Goal: Task Accomplishment & Management: Use online tool/utility

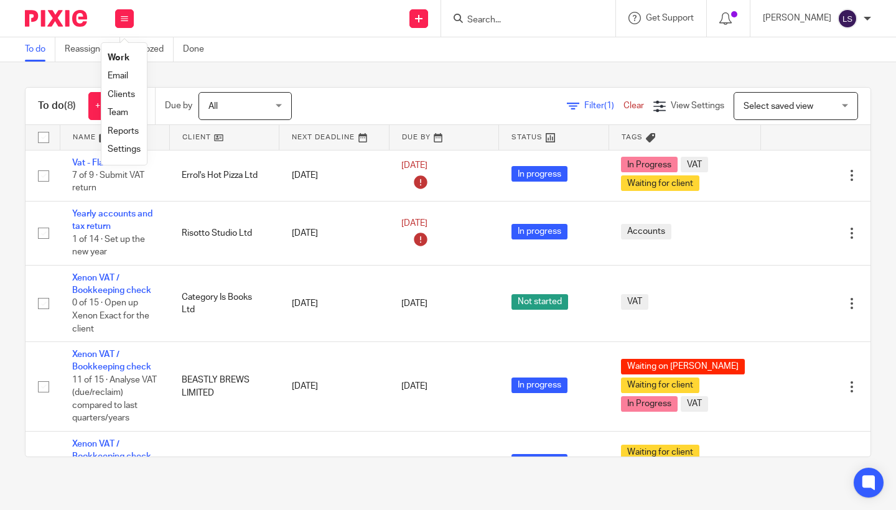
click at [116, 76] on link "Email" at bounding box center [118, 76] width 21 height 9
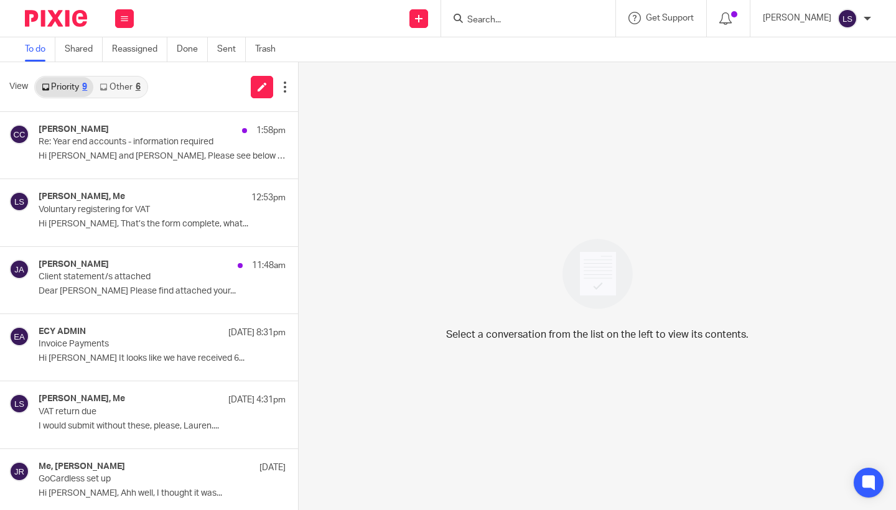
click at [129, 94] on link "Other 6" at bounding box center [119, 87] width 53 height 20
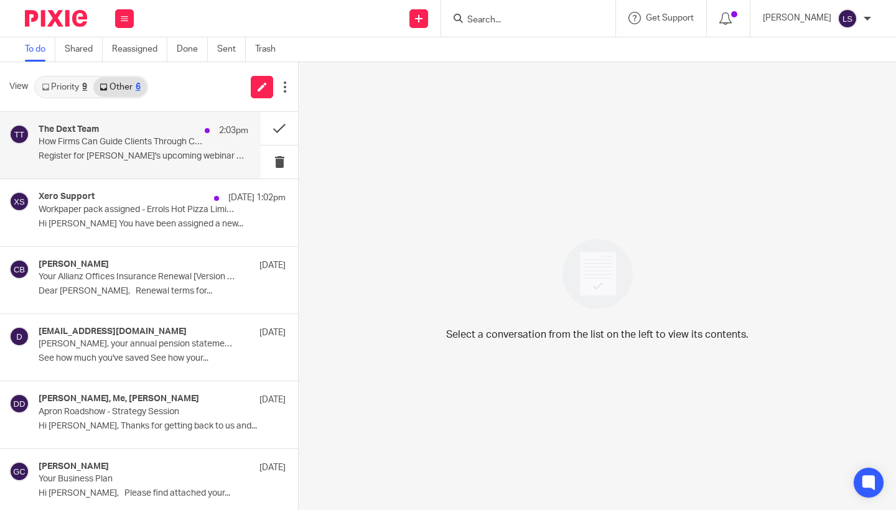
click at [130, 154] on p "Register for Dext's upcoming webinar on 28th..." at bounding box center [144, 156] width 210 height 11
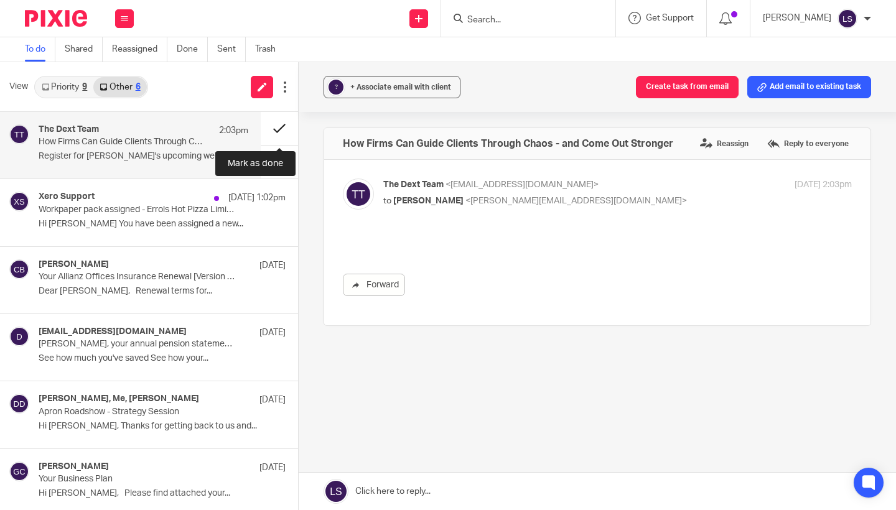
click at [275, 134] on button at bounding box center [279, 128] width 37 height 33
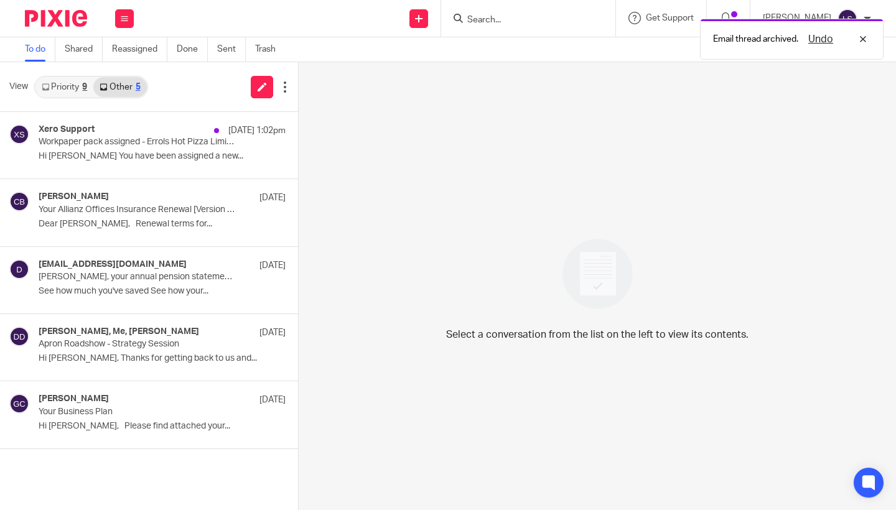
click at [74, 97] on div "Priority 9 Other 5" at bounding box center [91, 87] width 114 height 22
click at [79, 85] on link "Priority 9" at bounding box center [64, 87] width 58 height 20
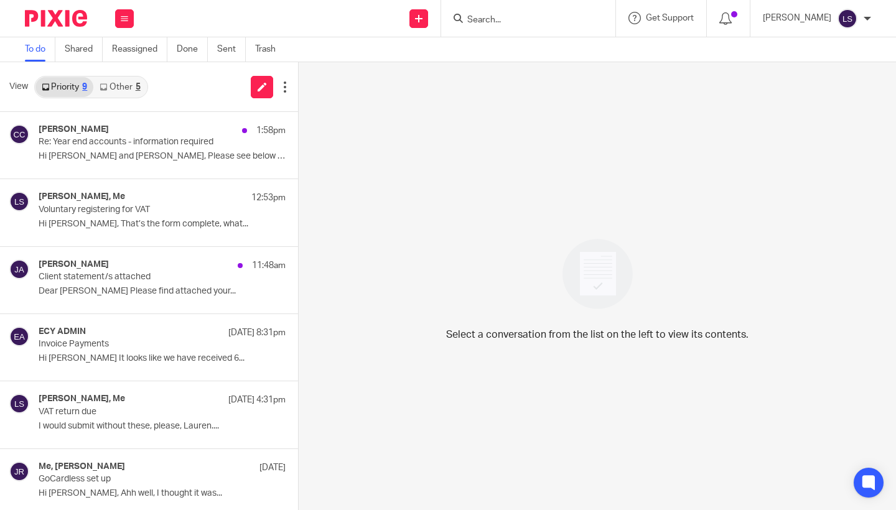
click at [516, 6] on div at bounding box center [528, 18] width 174 height 37
click at [510, 16] on input "Search" at bounding box center [522, 20] width 112 height 11
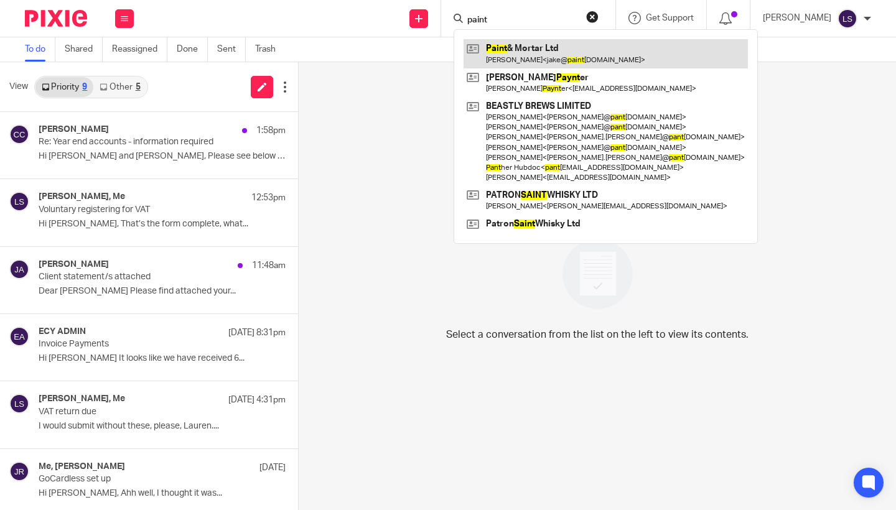
type input "paint"
click at [514, 44] on link at bounding box center [606, 53] width 284 height 29
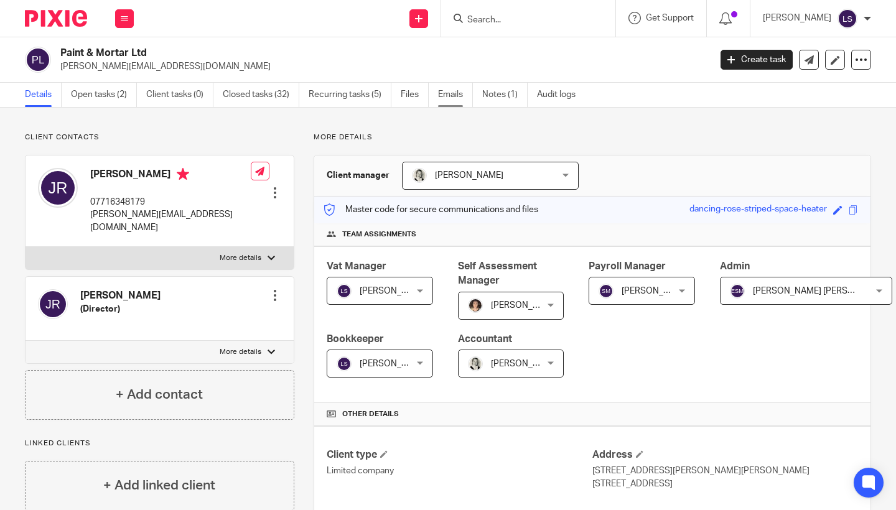
click at [445, 98] on link "Emails" at bounding box center [455, 95] width 35 height 24
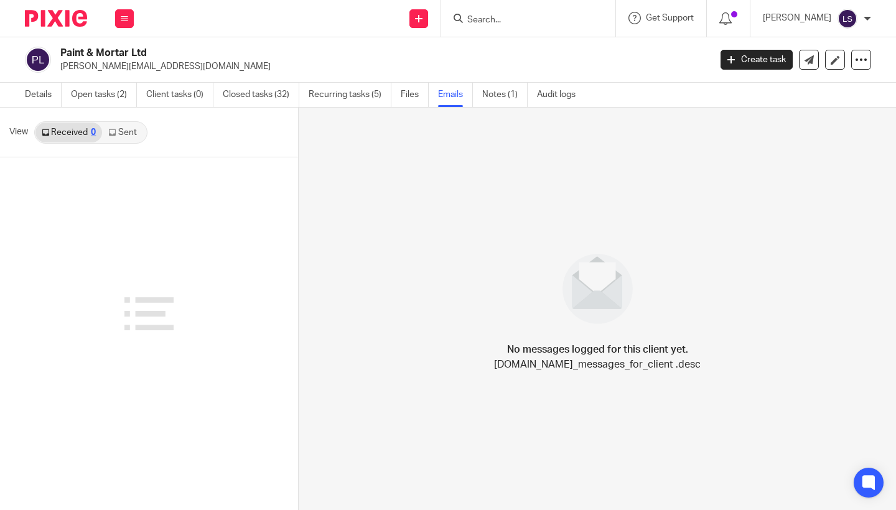
click at [123, 139] on link "Sent" at bounding box center [124, 133] width 44 height 20
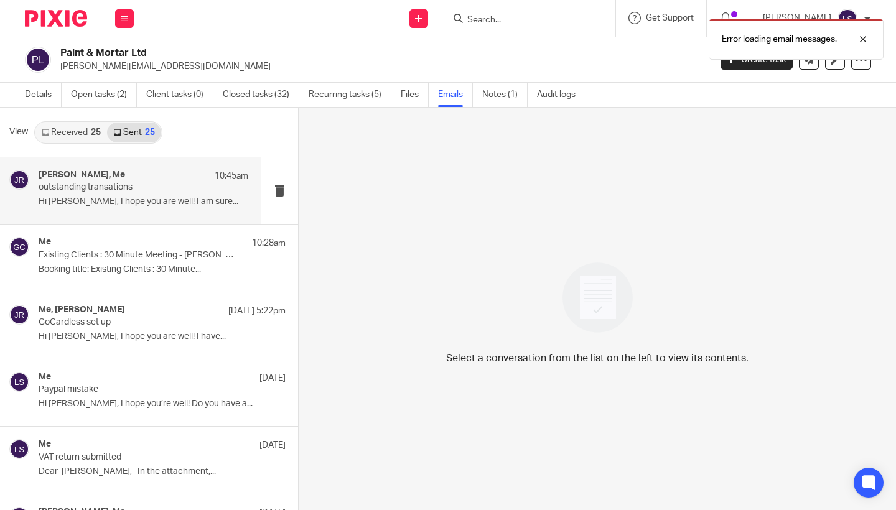
click at [129, 194] on div "[PERSON_NAME], Me 10:45am outstanding transations Hi [PERSON_NAME], I hope you …" at bounding box center [144, 191] width 210 height 42
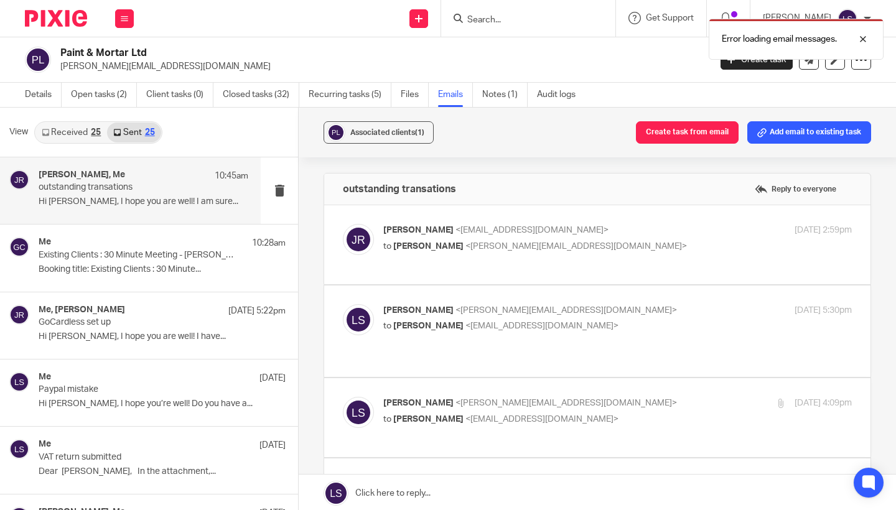
click at [877, 321] on div "Associated clients (1) Create task from email Add email to existing task outsta…" at bounding box center [598, 310] width 598 height 405
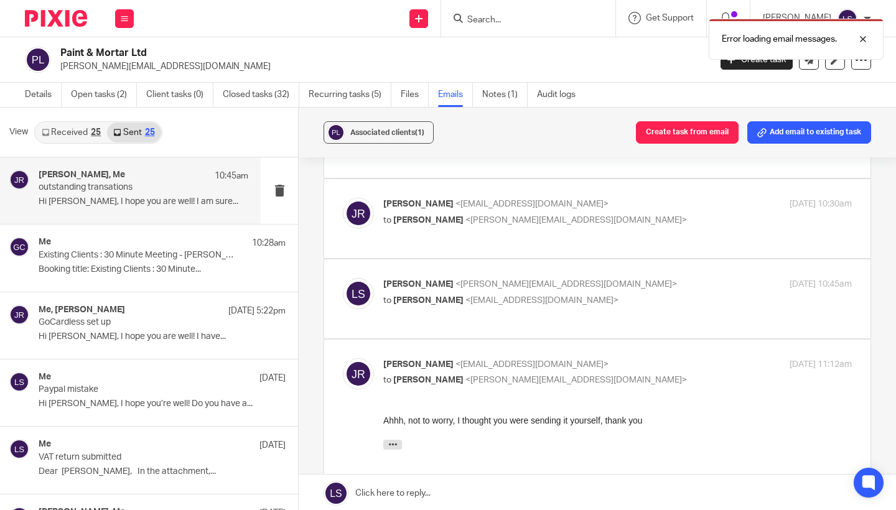
click at [712, 378] on div "[PERSON_NAME] <[EMAIL_ADDRESS][DOMAIN_NAME]> to [PERSON_NAME] <[EMAIL_ADDRESS][…" at bounding box center [617, 374] width 469 height 31
checkbox input "false"
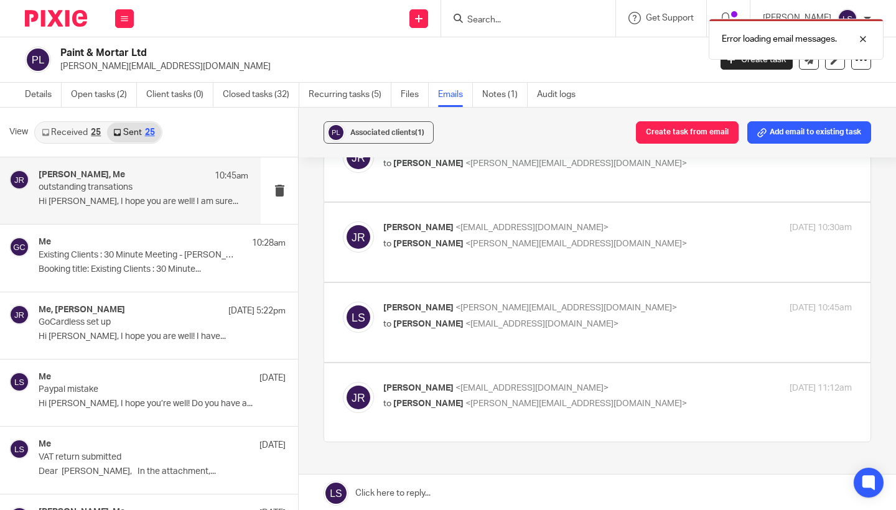
scroll to position [415, 0]
click at [647, 239] on p "to [PERSON_NAME] <[PERSON_NAME][EMAIL_ADDRESS][DOMAIN_NAME]>" at bounding box center [539, 245] width 312 height 13
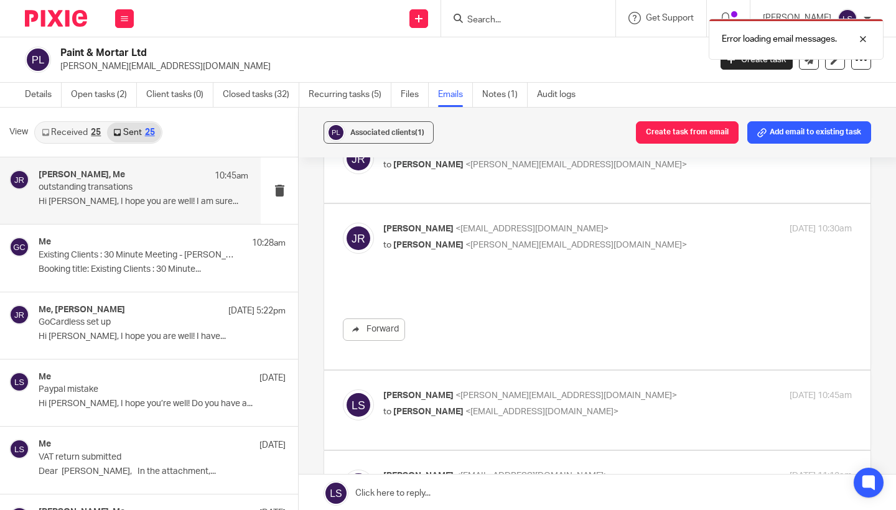
scroll to position [0, 0]
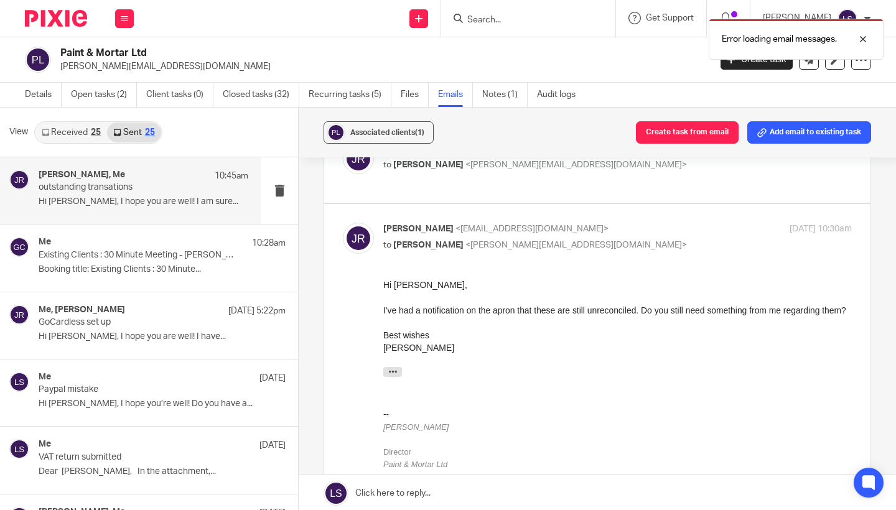
click at [647, 239] on p "to [PERSON_NAME] <[PERSON_NAME][EMAIL_ADDRESS][DOMAIN_NAME]>" at bounding box center [539, 245] width 312 height 13
checkbox input "false"
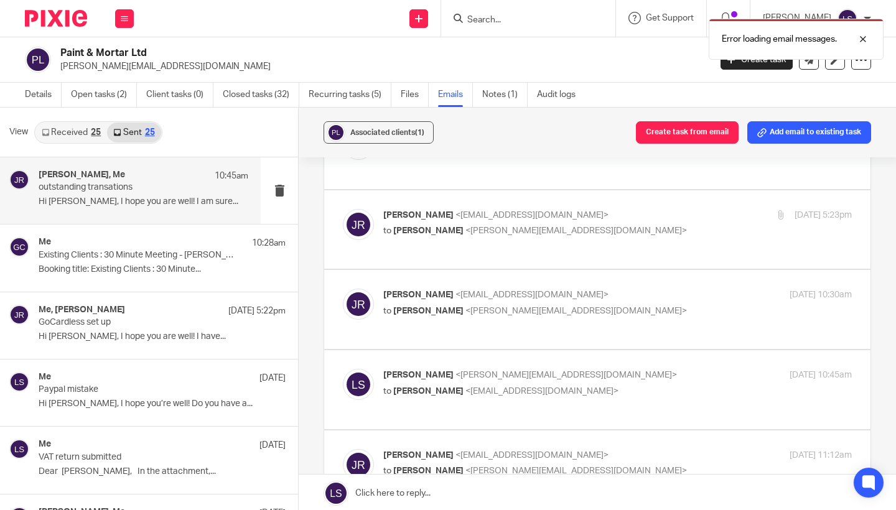
scroll to position [285, 0]
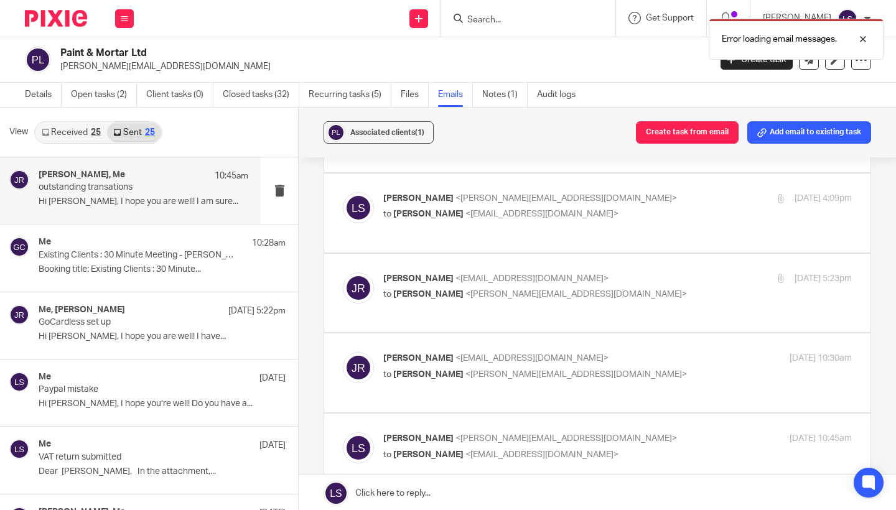
click at [629, 276] on p "[PERSON_NAME] <[EMAIL_ADDRESS][DOMAIN_NAME]>" at bounding box center [539, 279] width 312 height 13
checkbox input "true"
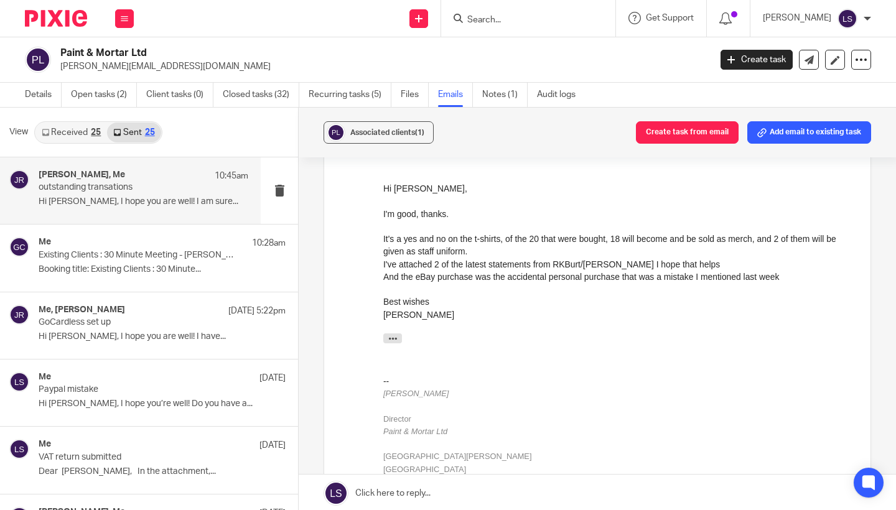
scroll to position [432, 0]
click at [657, 305] on div "Best wishes" at bounding box center [617, 300] width 469 height 12
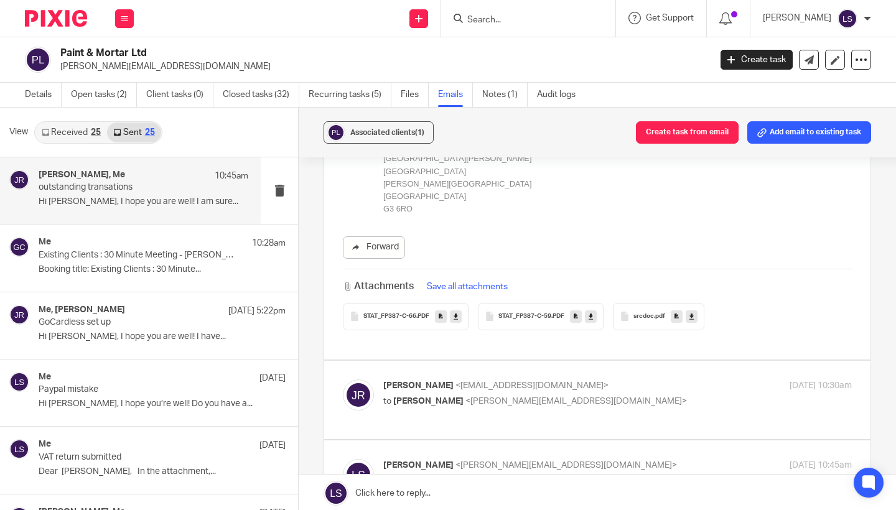
scroll to position [734, 0]
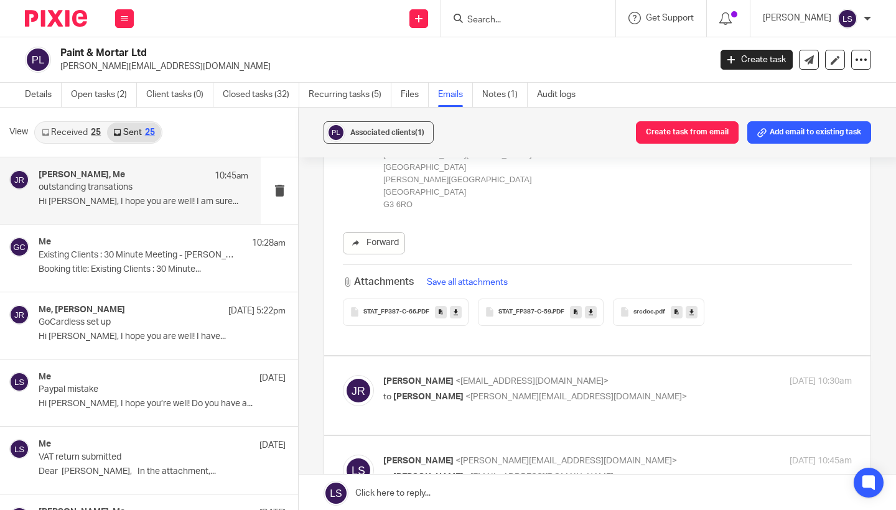
click at [459, 307] on link at bounding box center [456, 312] width 12 height 12
click at [593, 309] on icon at bounding box center [591, 312] width 4 height 9
click at [693, 312] on icon at bounding box center [692, 312] width 4 height 9
